Goal: Check status: Check status

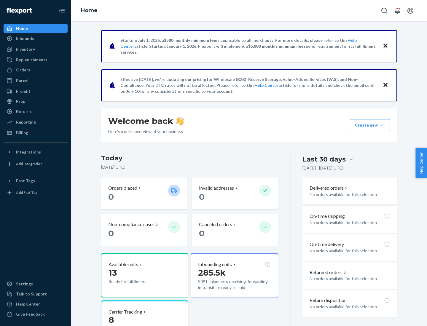
click at [382, 125] on button "Create new Create new inbound Create new order Create new product" at bounding box center [370, 125] width 40 height 12
click at [25, 39] on div "Inbounds" at bounding box center [25, 39] width 18 height 6
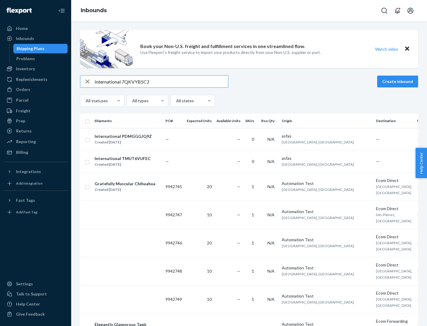
type input "International 7QKVYB5C29"
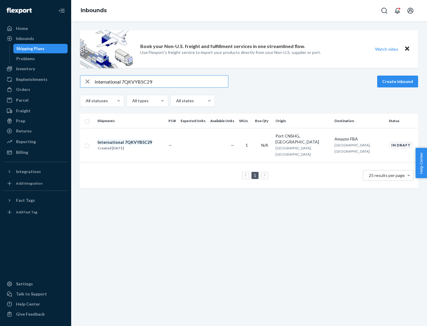
click at [135, 145] on div "Created [DATE]" at bounding box center [125, 148] width 55 height 6
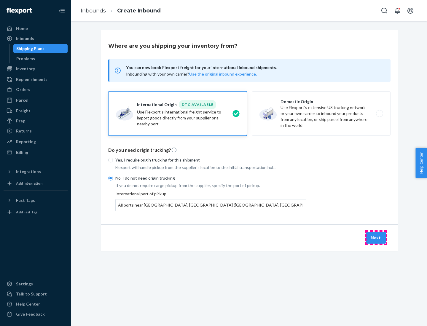
click at [376, 238] on button "Next" at bounding box center [376, 238] width 20 height 12
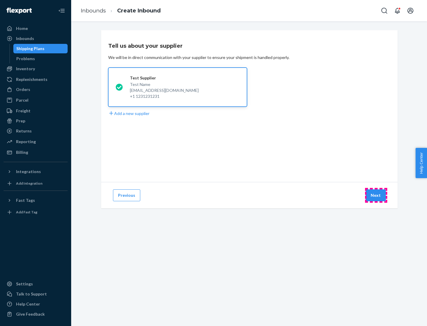
click at [376, 196] on button "Next" at bounding box center [376, 196] width 20 height 12
